Goal: Information Seeking & Learning: Learn about a topic

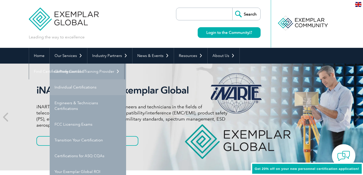
click at [65, 86] on link "Individual Certifications" at bounding box center [88, 88] width 76 height 16
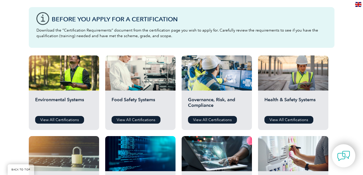
scroll to position [157, 0]
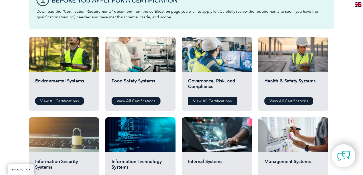
click at [231, 102] on link "View All Certifications" at bounding box center [212, 101] width 49 height 8
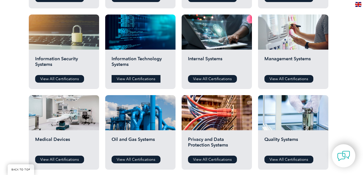
click at [135, 81] on link "View All Certifications" at bounding box center [136, 79] width 49 height 8
click at [57, 76] on link "View All Certifications" at bounding box center [59, 79] width 49 height 8
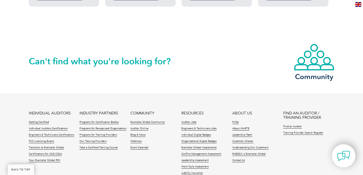
scroll to position [392, 0]
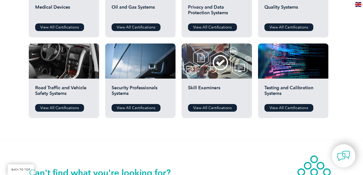
click at [66, 112] on div "Road Traffic and Vehicle Safety Systems View All Certifications" at bounding box center [64, 99] width 70 height 40
click at [66, 110] on link "View All Certifications" at bounding box center [59, 108] width 49 height 8
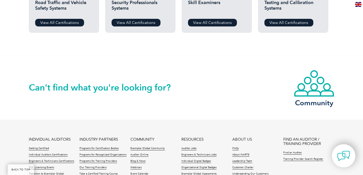
scroll to position [561, 0]
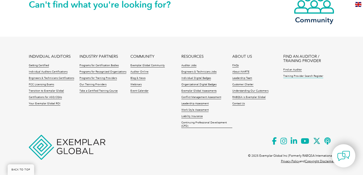
click at [312, 77] on link "Training Provider Search Register" at bounding box center [303, 77] width 40 height 4
click at [186, 65] on link "Auditor Jobs" at bounding box center [188, 66] width 15 height 4
click at [285, 70] on link "Find an Auditor" at bounding box center [292, 70] width 19 height 4
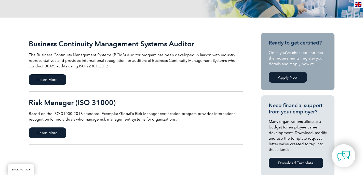
scroll to position [56, 0]
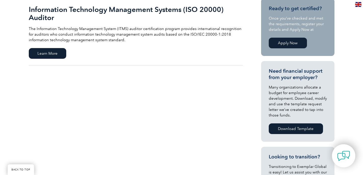
scroll to position [216, 0]
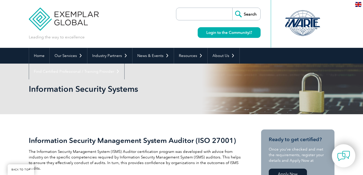
scroll to position [101, 0]
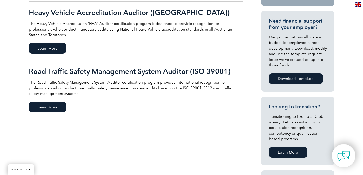
scroll to position [207, 0]
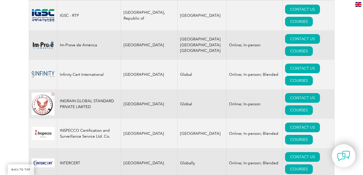
scroll to position [3901, 0]
